Goal: Task Accomplishment & Management: Complete application form

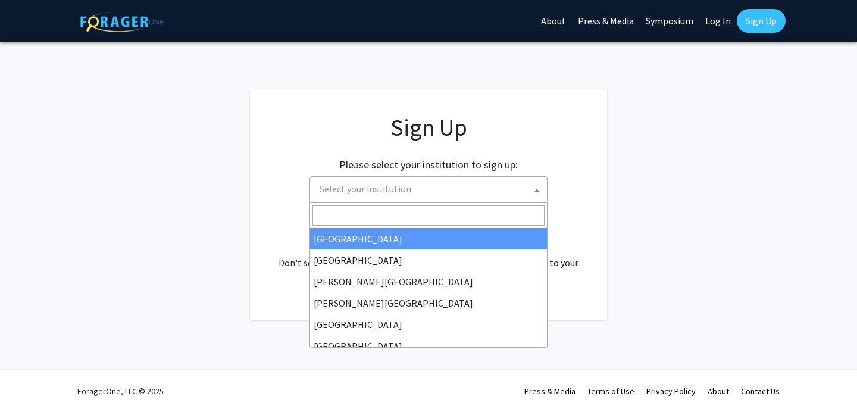
click at [453, 183] on span "Select your institution" at bounding box center [431, 189] width 232 height 24
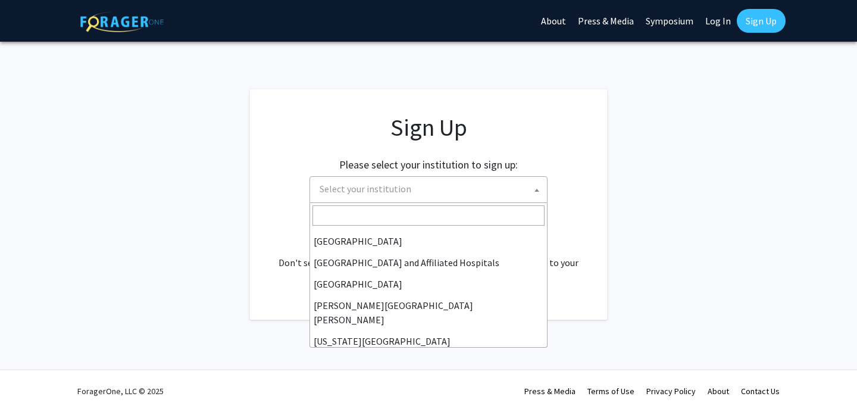
scroll to position [161, 0]
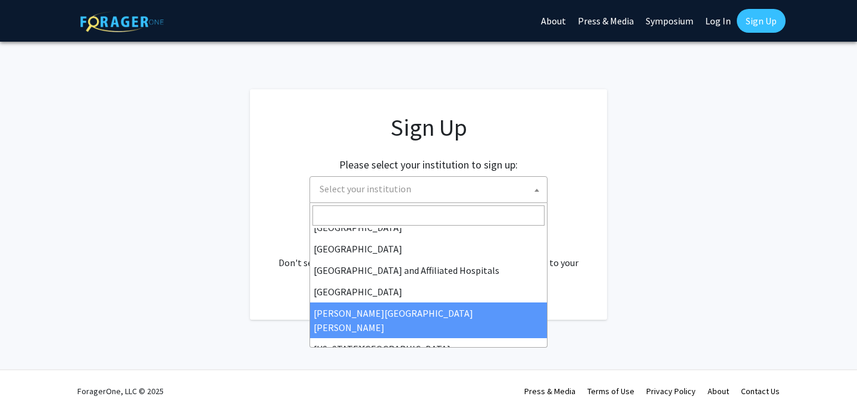
select select "1"
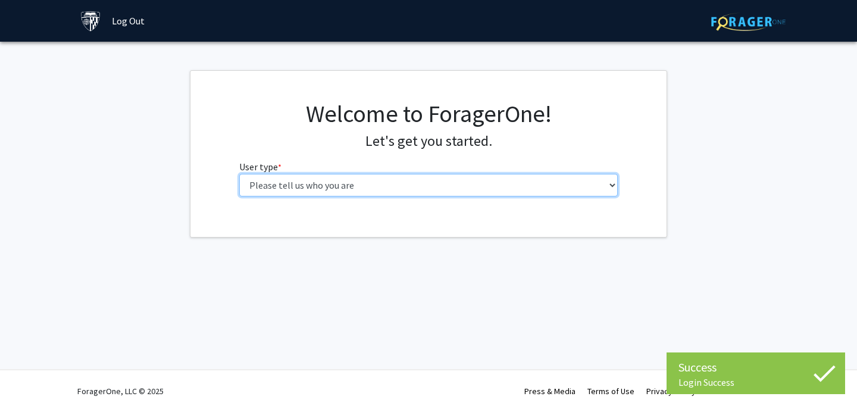
click at [503, 178] on select "Please tell us who you are Undergraduate Student Master's Student Doctoral Cand…" at bounding box center [428, 185] width 379 height 23
select select "2: masters"
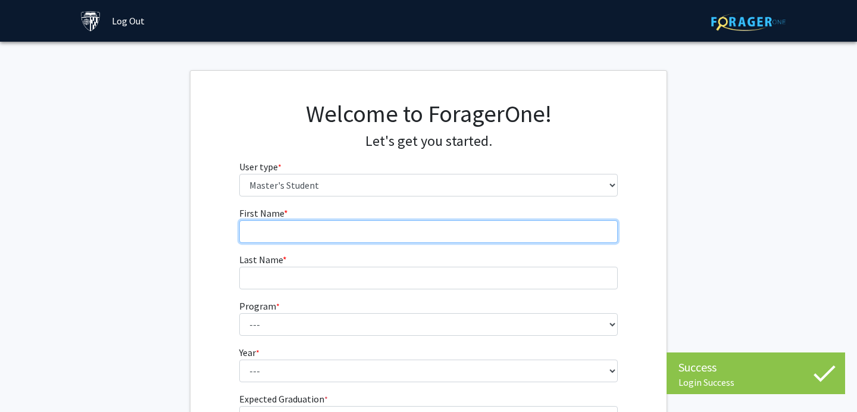
click at [506, 223] on input "First Name * required" at bounding box center [428, 231] width 379 height 23
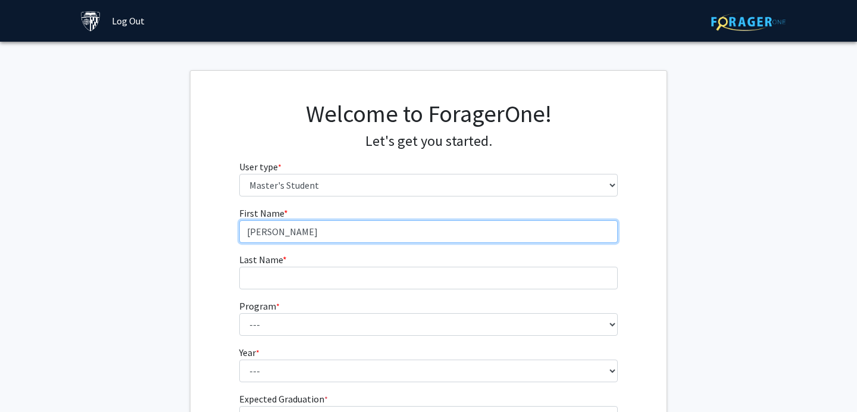
type input "Leah"
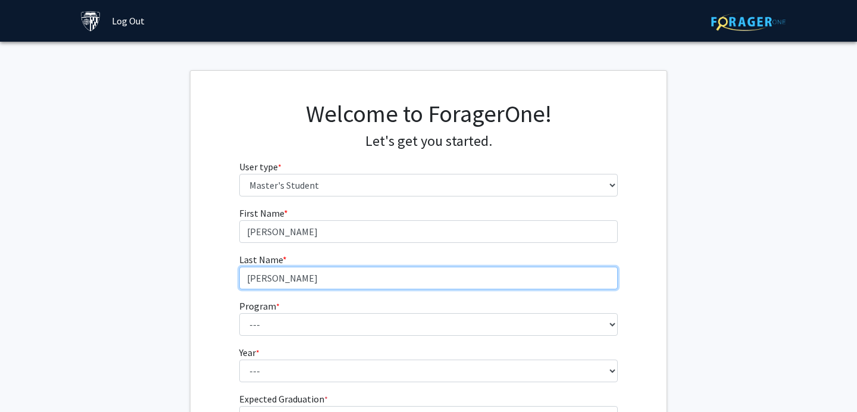
type input "Gillen"
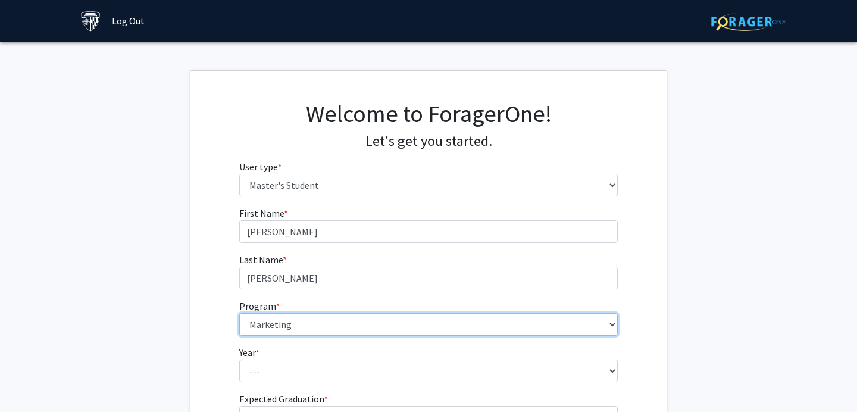
click at [382, 321] on select "--- Anatomy Education Applied and Computational Mathematics Applied Biomedical …" at bounding box center [428, 324] width 379 height 23
select select "106: 101"
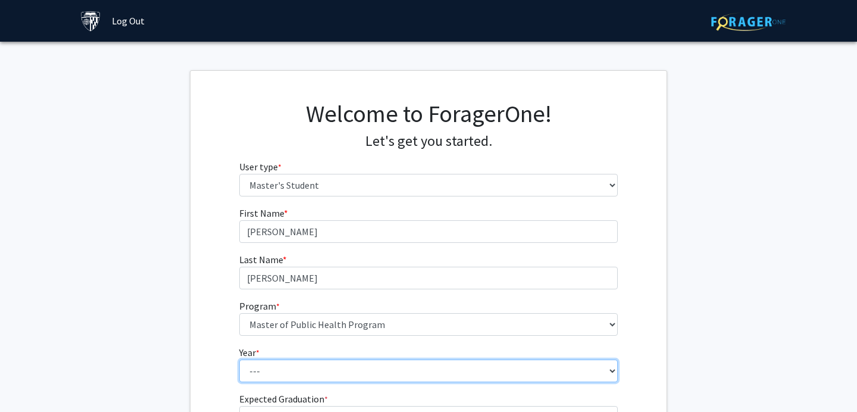
click at [376, 360] on select "--- First Year Second Year" at bounding box center [428, 371] width 379 height 23
select select "2: second_year"
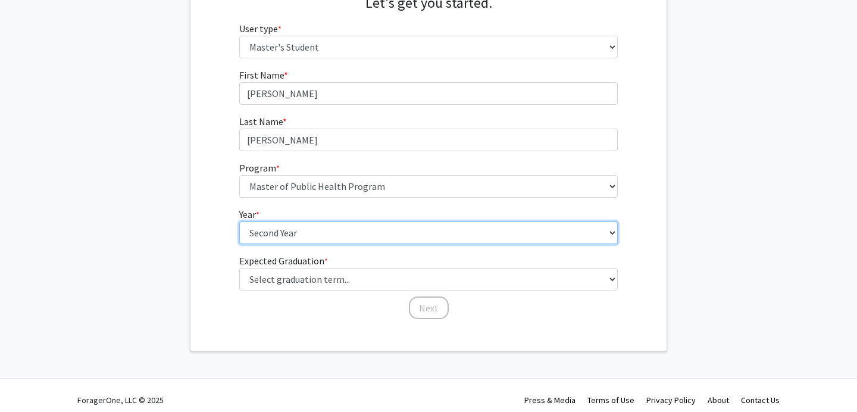
scroll to position [141, 0]
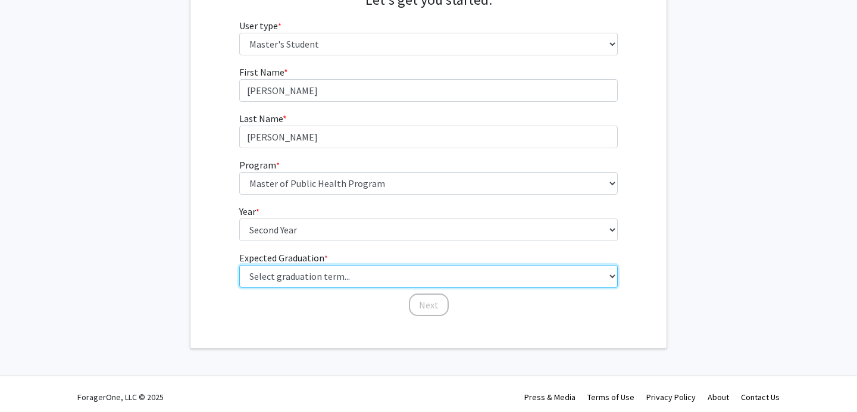
click at [361, 266] on select "Select graduation term... Spring 2025 Summer 2025 Fall 2025 Winter 2025 Spring …" at bounding box center [428, 276] width 379 height 23
select select "6: summer_2026"
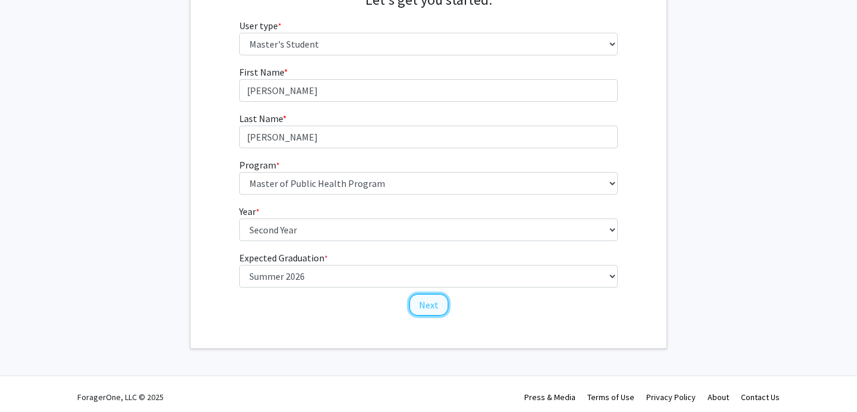
click at [426, 304] on button "Next" at bounding box center [429, 305] width 40 height 23
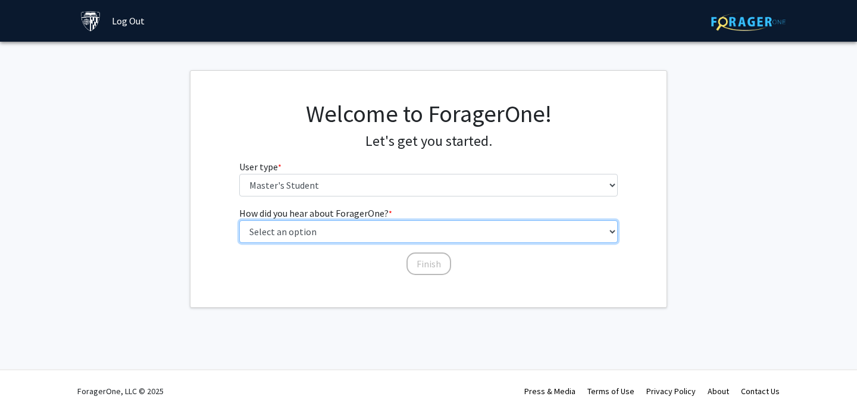
click at [426, 224] on select "Select an option Peer/student recommendation Faculty/staff recommendation Unive…" at bounding box center [428, 231] width 379 height 23
select select "3: university_website"
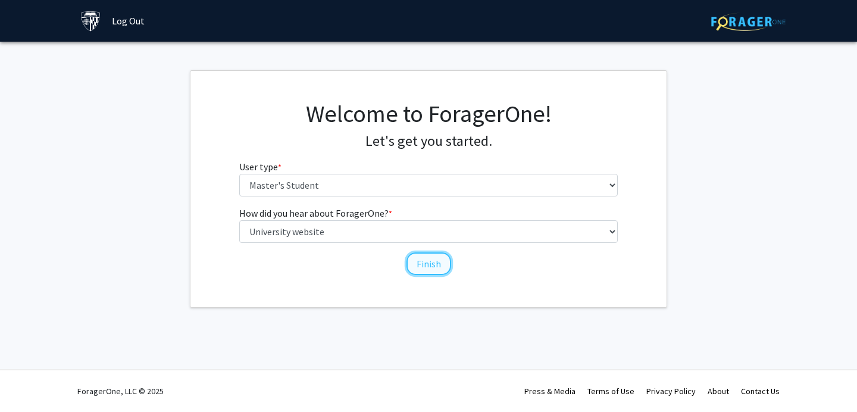
click at [422, 260] on button "Finish" at bounding box center [429, 263] width 45 height 23
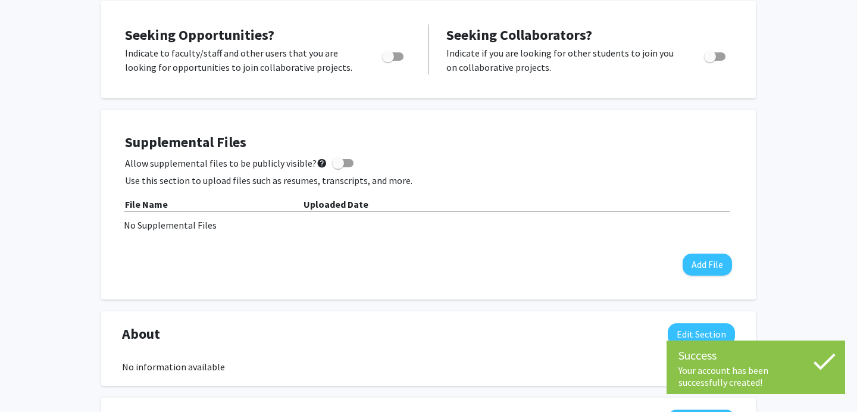
scroll to position [204, 0]
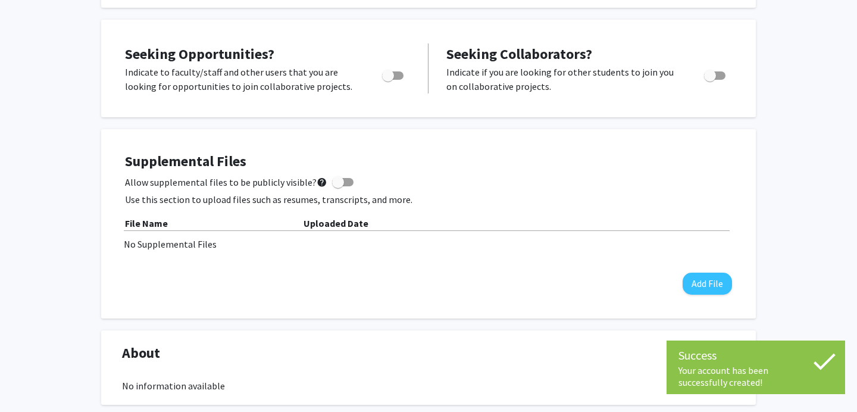
click at [402, 73] on span "Toggle" at bounding box center [392, 75] width 21 height 8
click at [388, 80] on input "Are you actively seeking opportunities?" at bounding box center [388, 80] width 1 height 1
checkbox input "true"
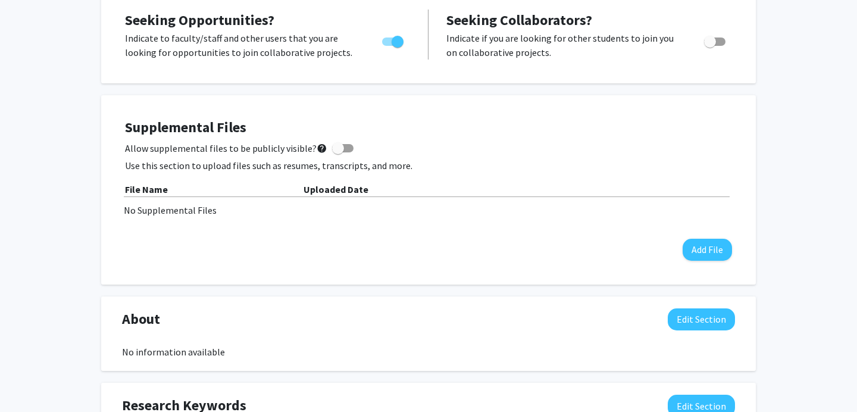
scroll to position [0, 0]
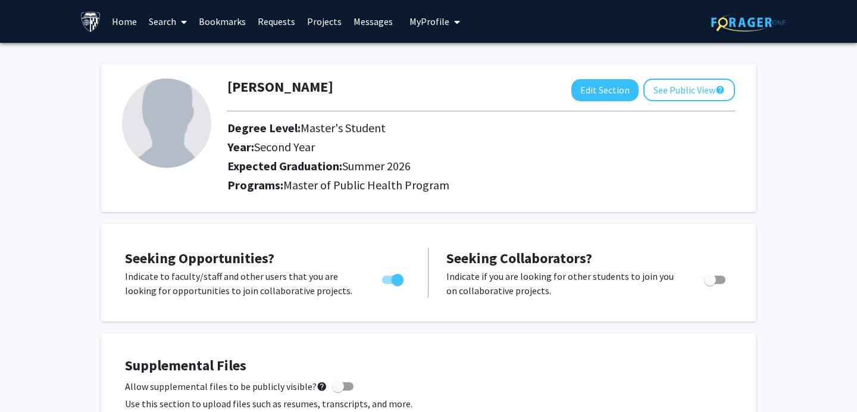
click at [127, 20] on link "Home" at bounding box center [124, 22] width 37 height 42
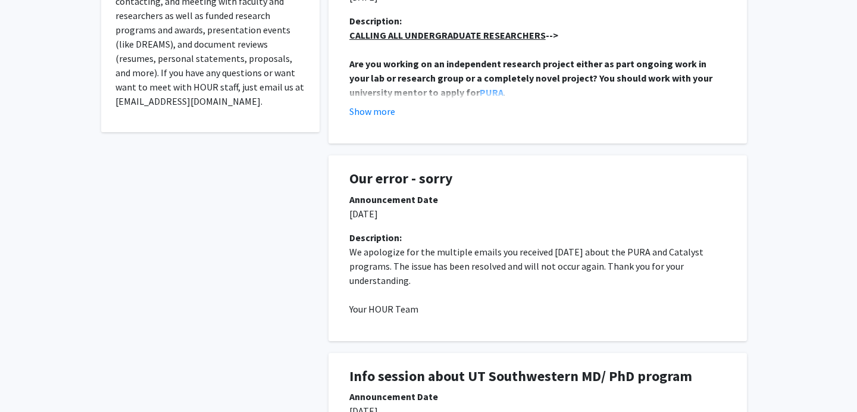
scroll to position [300, 0]
